Goal: Book appointment/travel/reservation

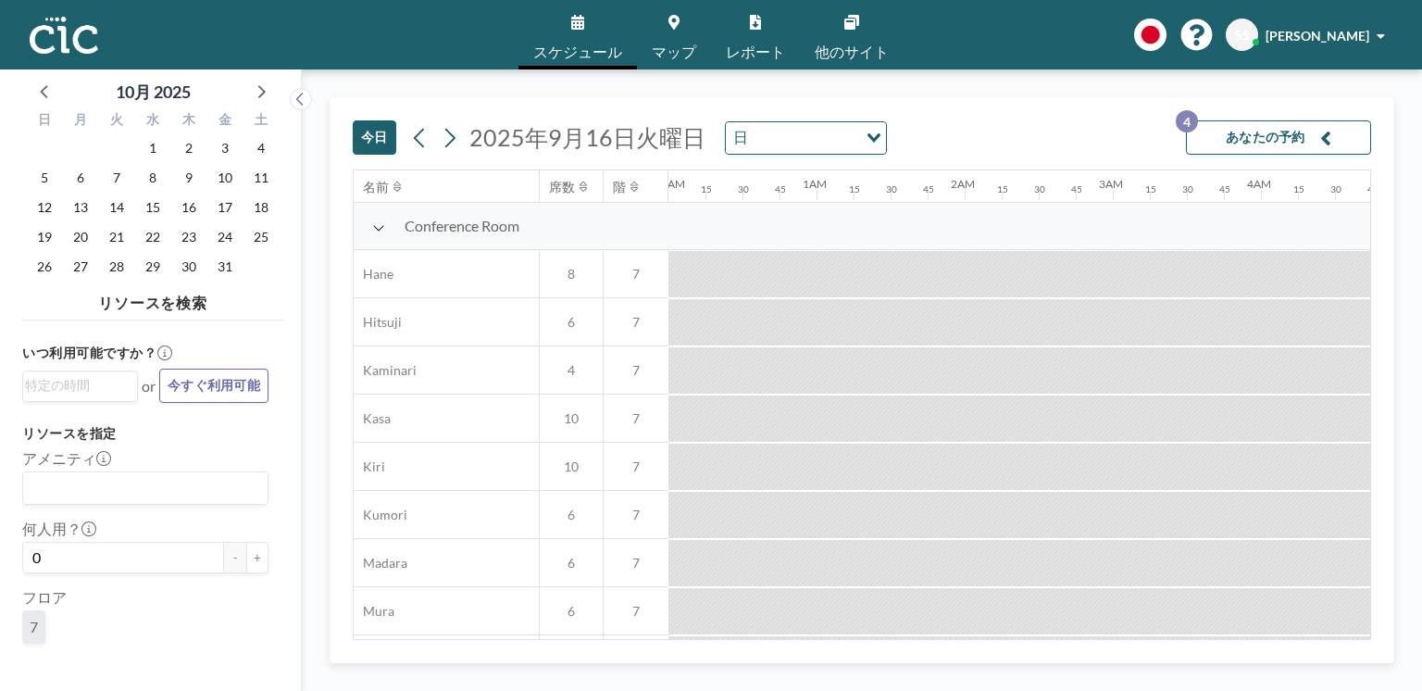
scroll to position [0, 1793]
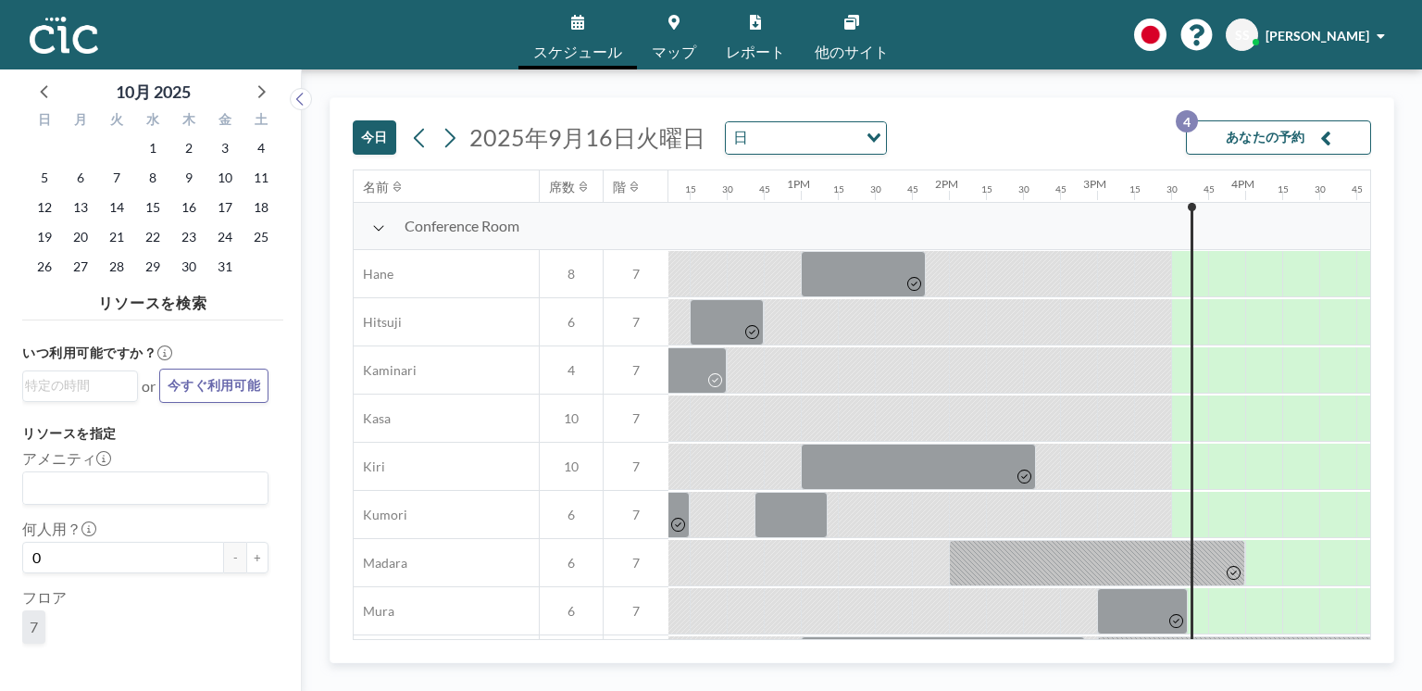
click at [174, 205] on div "16" at bounding box center [188, 208] width 36 height 30
click at [183, 205] on span "16" at bounding box center [189, 207] width 26 height 26
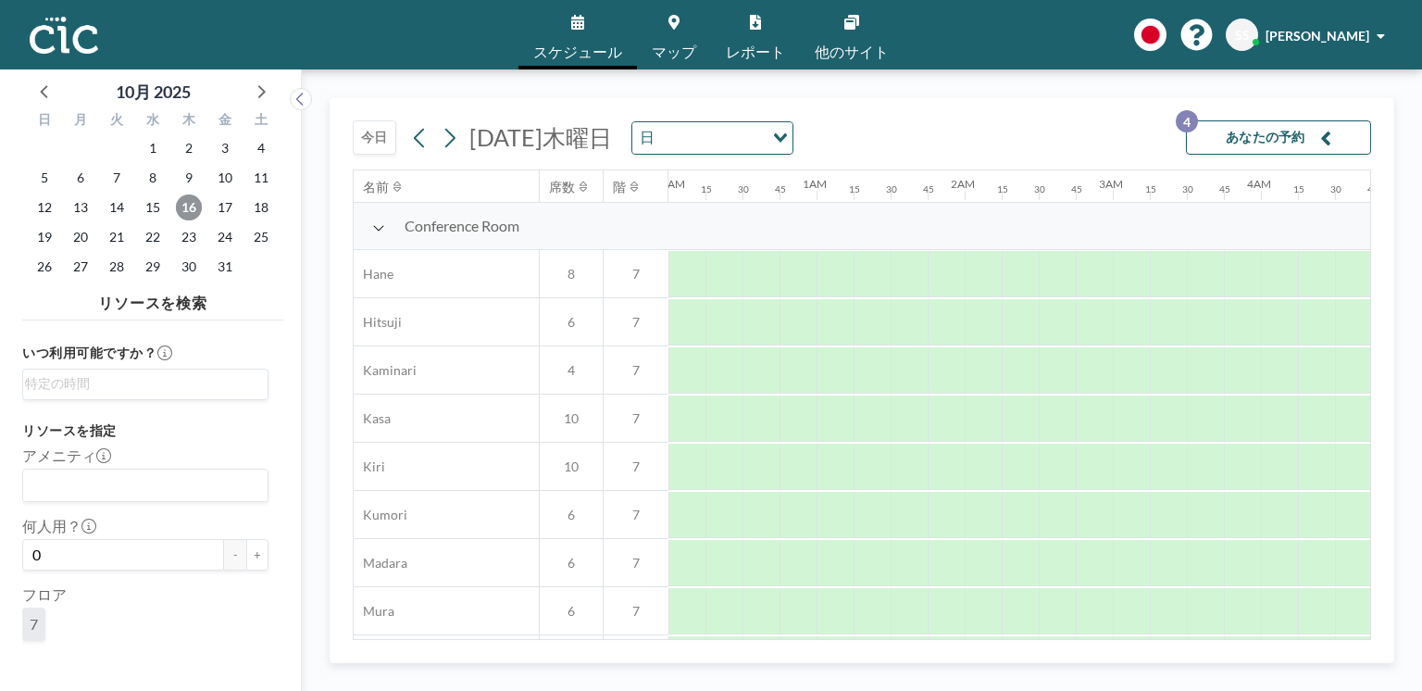
scroll to position [0, 1148]
click at [122, 237] on span "21" at bounding box center [117, 237] width 26 height 26
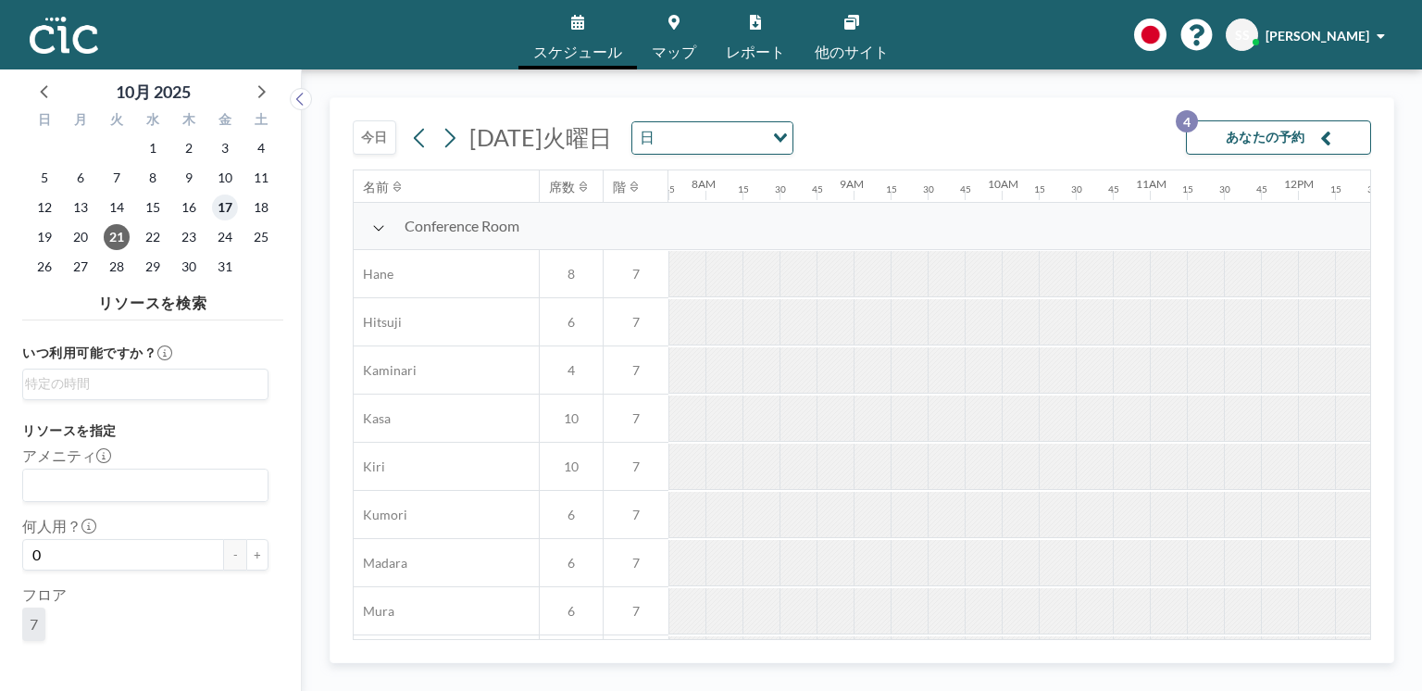
click at [215, 212] on span "17" at bounding box center [225, 207] width 26 height 26
click at [193, 208] on span "16" at bounding box center [189, 207] width 26 height 26
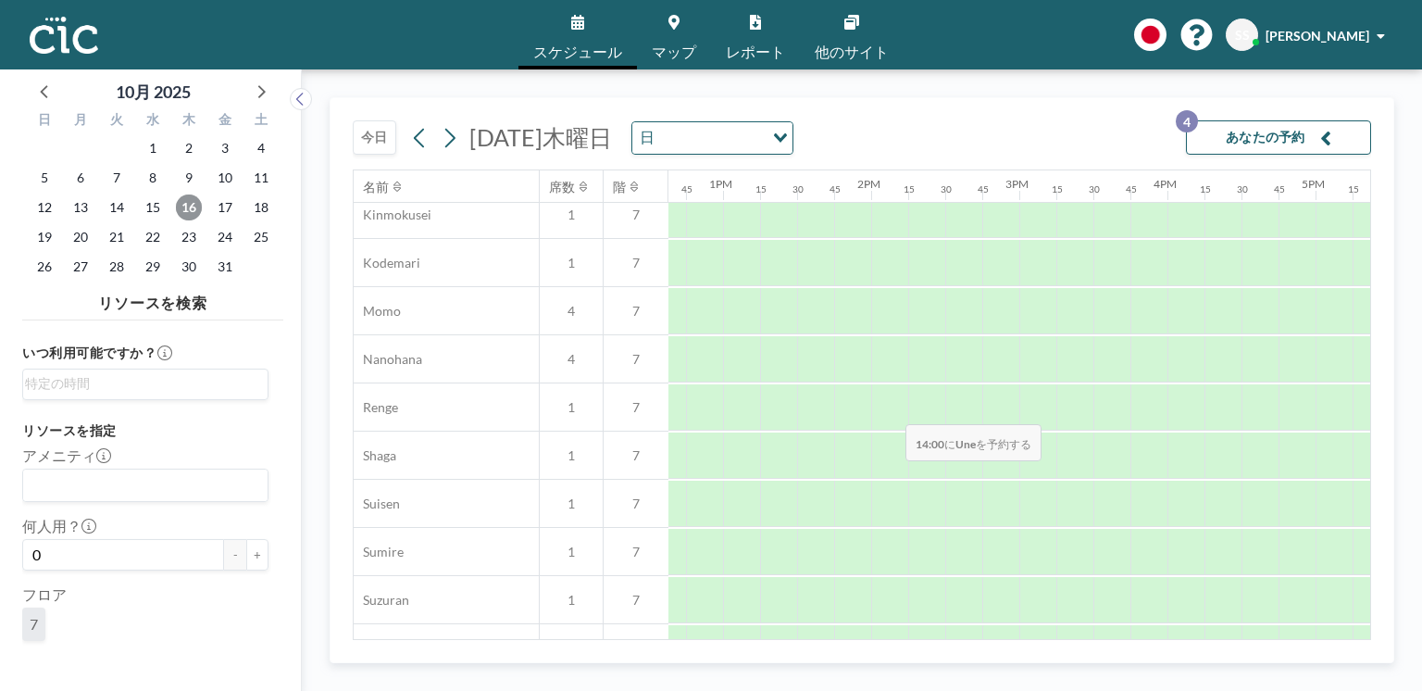
scroll to position [1302, 1871]
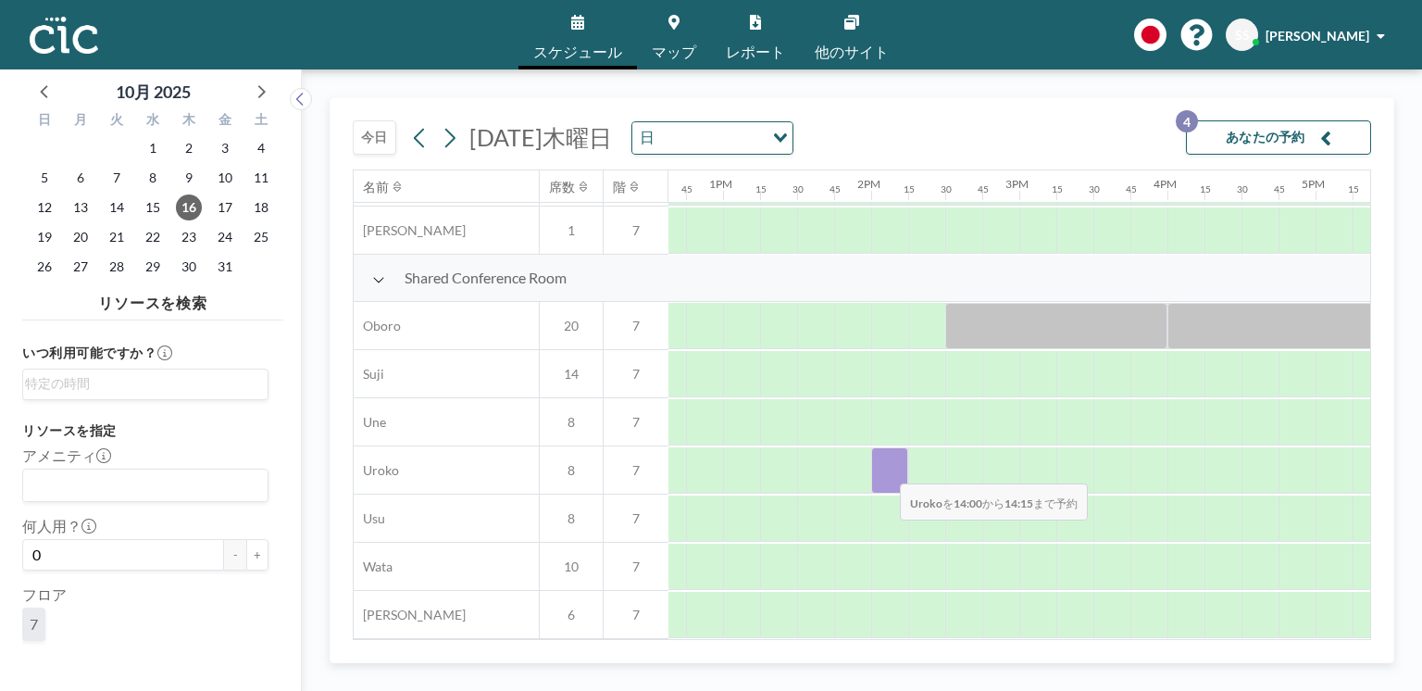
click at [885, 472] on div at bounding box center [889, 470] width 37 height 46
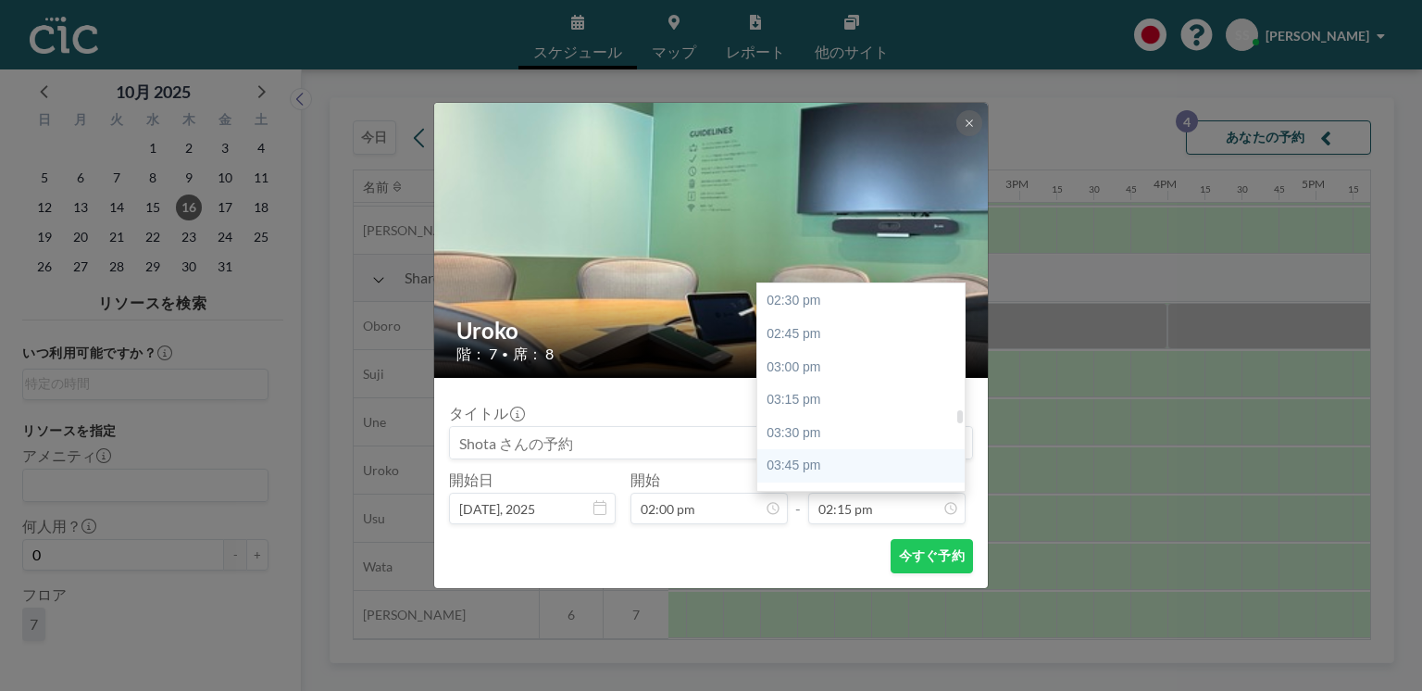
scroll to position [1941, 0]
click at [829, 456] on div "04:00 pm" at bounding box center [863, 468] width 213 height 33
type input "04:00 pm"
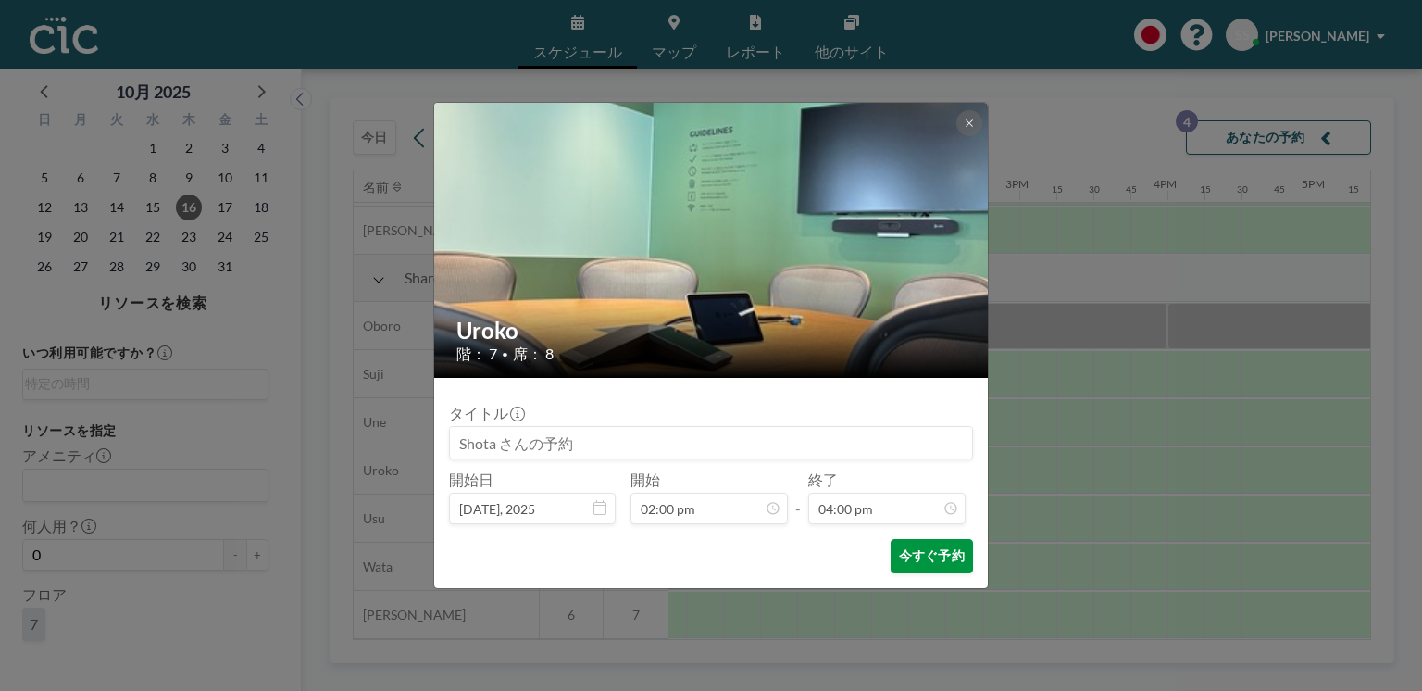
scroll to position [2108, 0]
click at [921, 559] on button "今すぐ予約" at bounding box center [932, 556] width 82 height 34
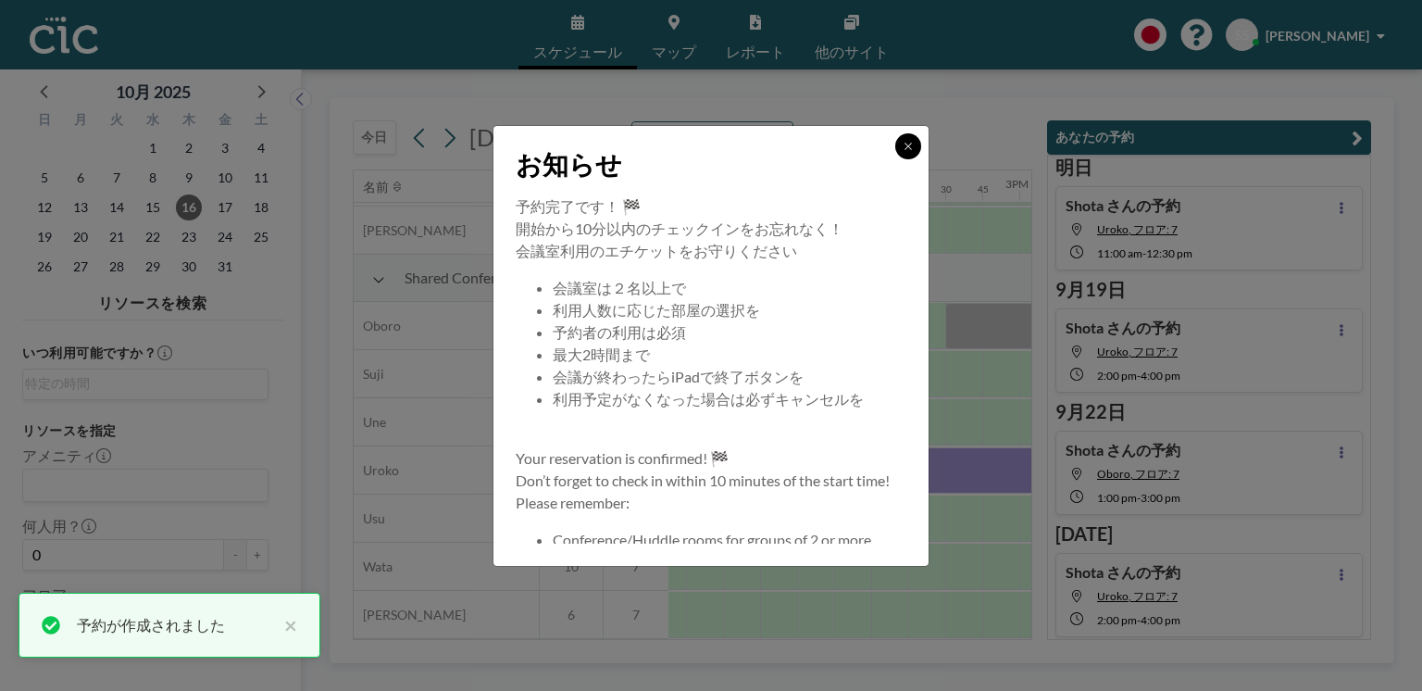
click at [905, 153] on button at bounding box center [908, 146] width 26 height 26
